Goal: Entertainment & Leisure: Consume media (video, audio)

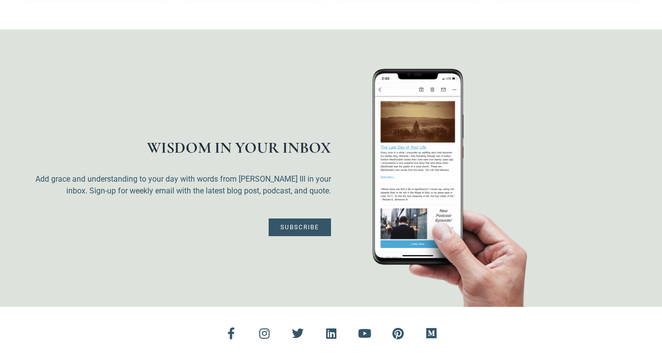
scroll to position [2459, 0]
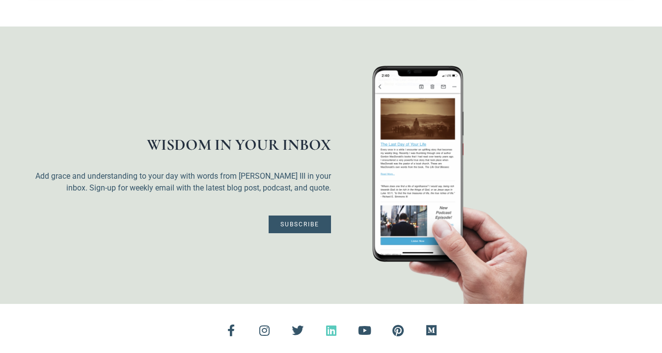
click at [328, 325] on icon at bounding box center [331, 331] width 12 height 12
click at [367, 325] on icon at bounding box center [365, 331] width 12 height 12
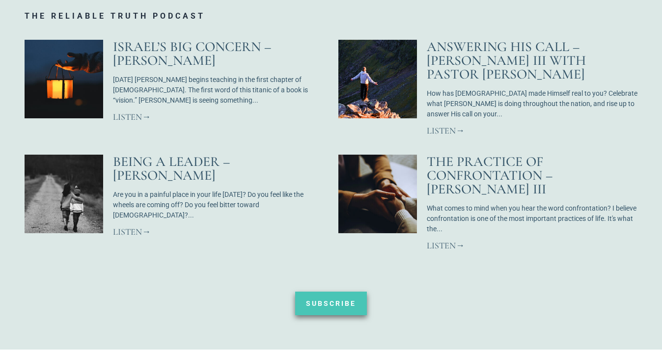
scroll to position [831, 0]
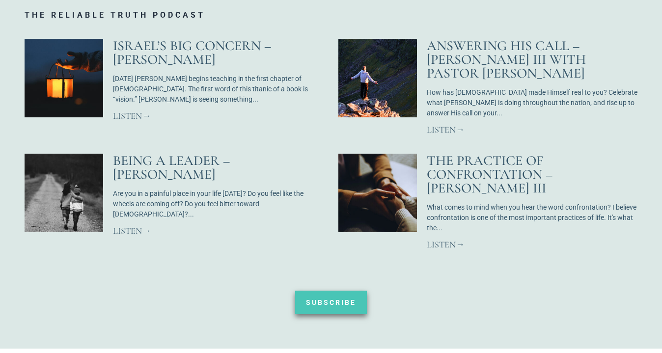
click at [450, 239] on link "Listen" at bounding box center [446, 244] width 38 height 11
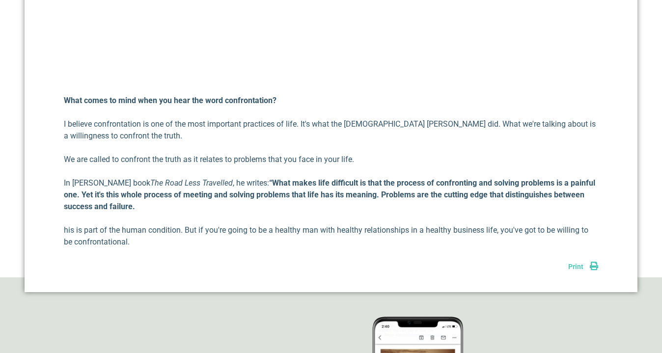
scroll to position [422, 0]
